Goal: Answer question/provide support

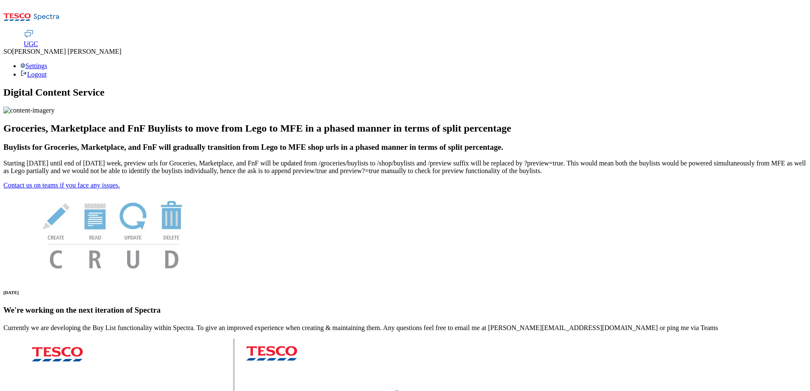
click at [38, 40] on span "UGC" at bounding box center [31, 43] width 14 height 7
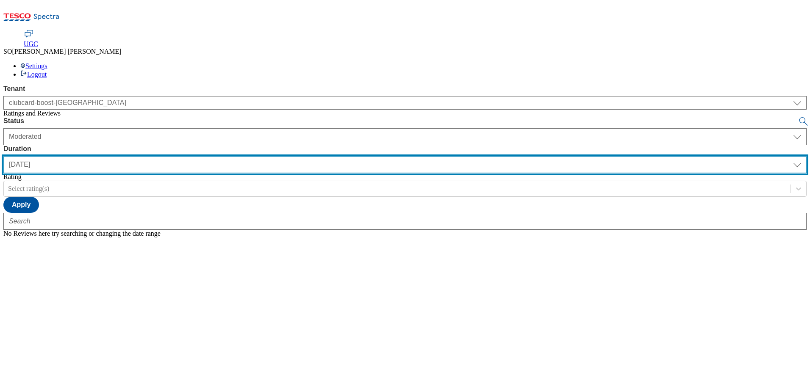
click at [273, 156] on select "yesterday last7days last30days All custom" at bounding box center [404, 164] width 803 height 17
select select "All"
click at [200, 156] on select "yesterday last7days last30days All custom" at bounding box center [404, 164] width 803 height 17
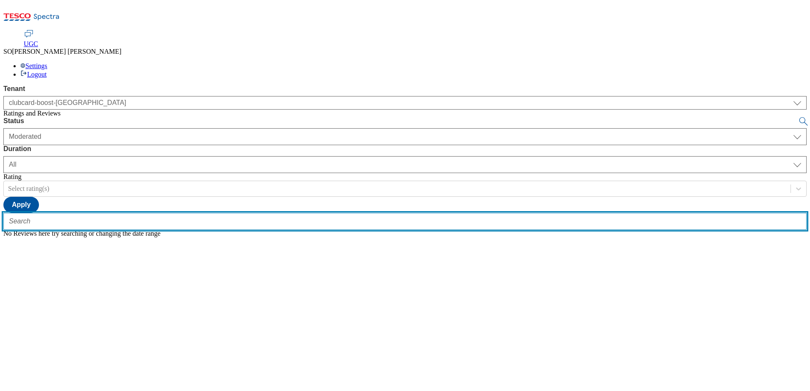
click at [150, 213] on input "text" at bounding box center [404, 221] width 803 height 17
type input "complete con"
click at [798, 117] on button "submit" at bounding box center [804, 121] width 12 height 8
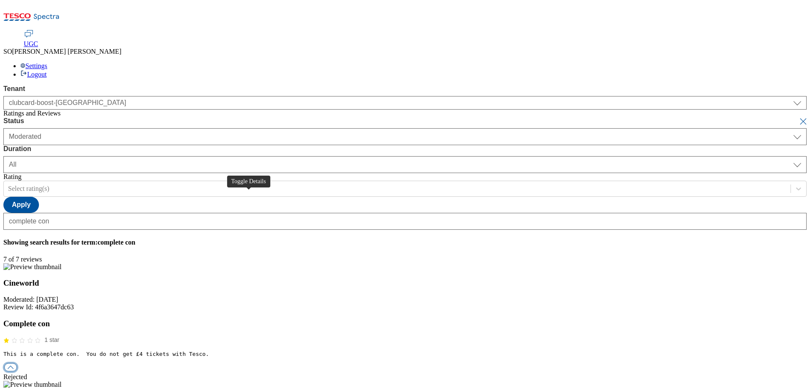
click at [17, 364] on button "button" at bounding box center [10, 368] width 13 height 8
checkbox input "true"
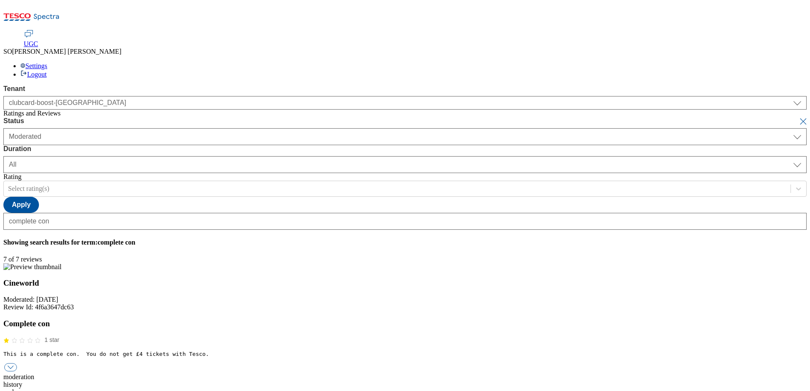
paste textarea "Review rejected as it has used the word con."
type textarea "Review rejected as it has used the word con."
checkbox input "true"
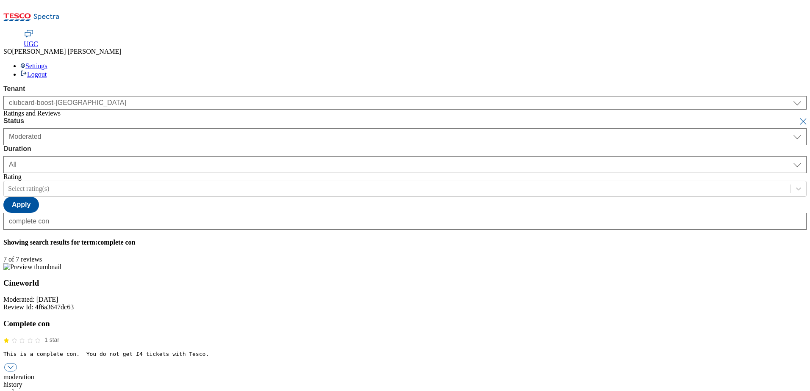
click at [791, 62] on div "Settings Logout" at bounding box center [404, 70] width 803 height 16
click at [47, 71] on link "Logout" at bounding box center [33, 74] width 26 height 7
